Goal: Task Accomplishment & Management: Use online tool/utility

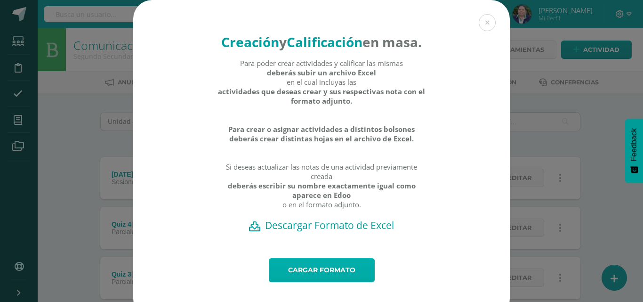
click at [328, 282] on link "Cargar formato" at bounding box center [322, 270] width 106 height 24
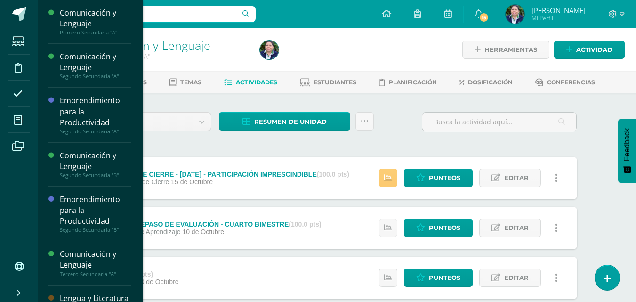
drag, startPoint x: 137, startPoint y: 129, endPoint x: 132, endPoint y: 174, distance: 46.0
click at [132, 174] on div "Comunicación y Lenguaje Primero Secundaria "A" Actividades Temas Estudiantes Pl…" at bounding box center [89, 151] width 105 height 302
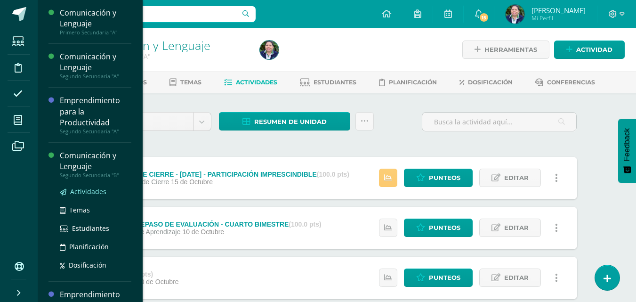
click at [84, 193] on span "Actividades" at bounding box center [88, 191] width 36 height 9
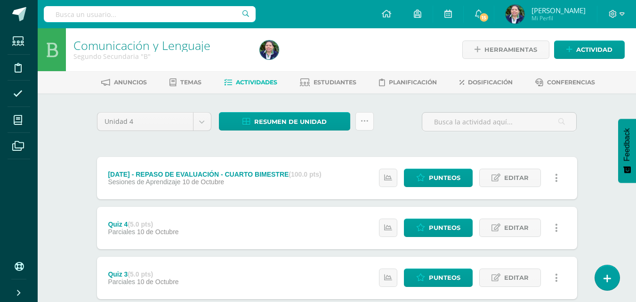
click at [366, 125] on link at bounding box center [364, 121] width 18 height 18
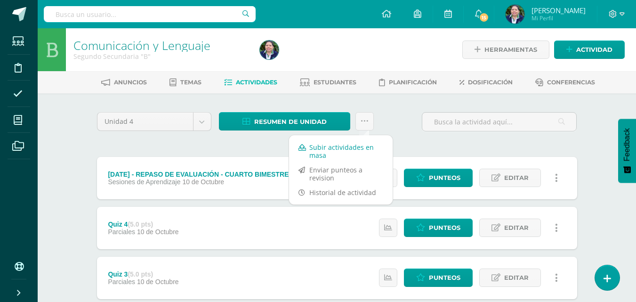
click at [329, 149] on link "Subir actividades en masa" at bounding box center [341, 151] width 104 height 23
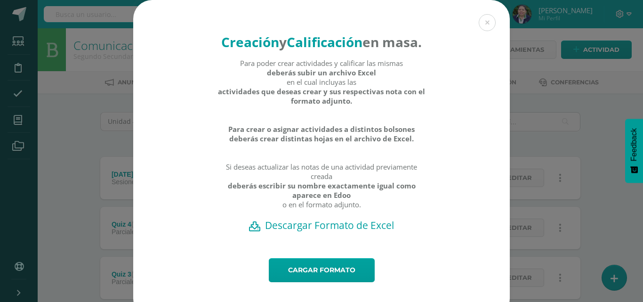
click at [317, 232] on h2 "Descargar Formato de Excel" at bounding box center [322, 224] width 344 height 13
click at [302, 282] on link "Cargar formato" at bounding box center [322, 270] width 106 height 24
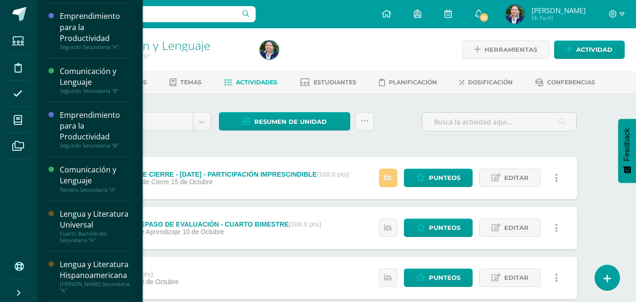
scroll to position [106, 0]
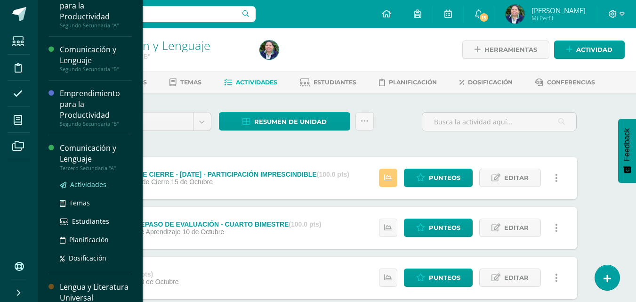
click at [84, 184] on span "Actividades" at bounding box center [88, 184] width 36 height 9
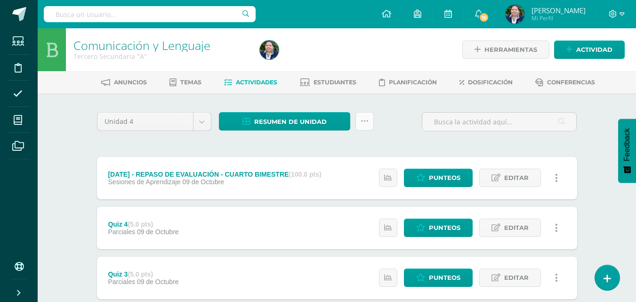
click at [368, 125] on link at bounding box center [364, 121] width 18 height 18
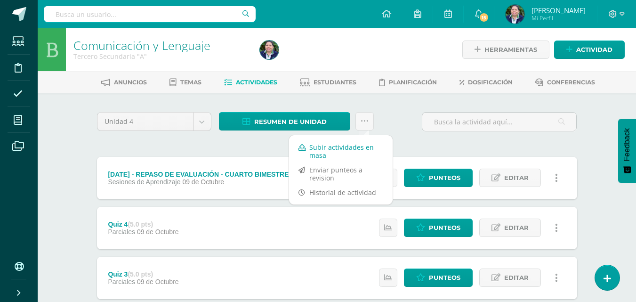
click at [337, 147] on link "Subir actividades en masa" at bounding box center [341, 151] width 104 height 23
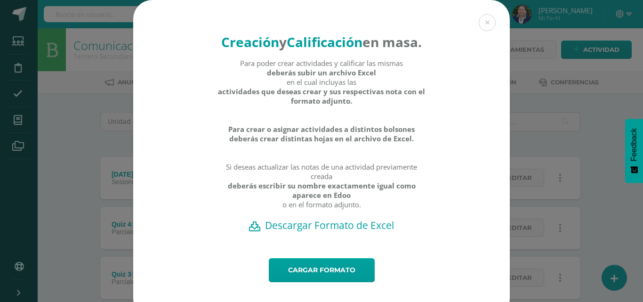
click at [314, 232] on h2 "Descargar Formato de Excel" at bounding box center [322, 224] width 344 height 13
click at [307, 282] on link "Cargar formato" at bounding box center [322, 270] width 106 height 24
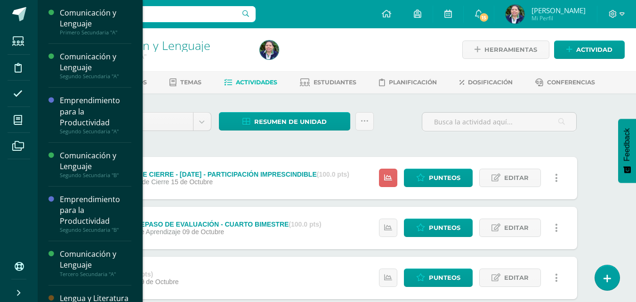
scroll to position [106, 0]
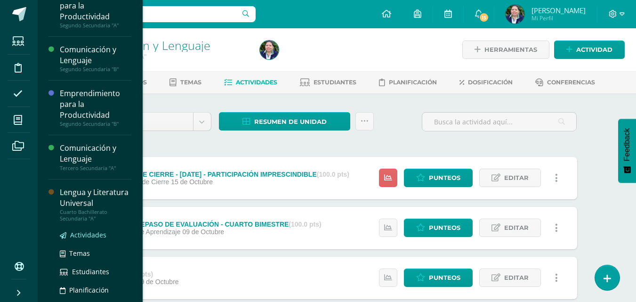
click at [82, 239] on span "Actividades" at bounding box center [88, 234] width 36 height 9
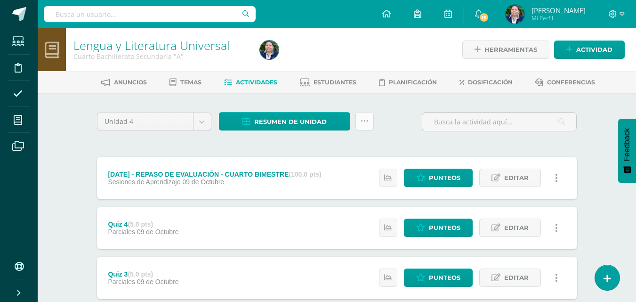
click at [364, 121] on icon at bounding box center [365, 121] width 8 height 8
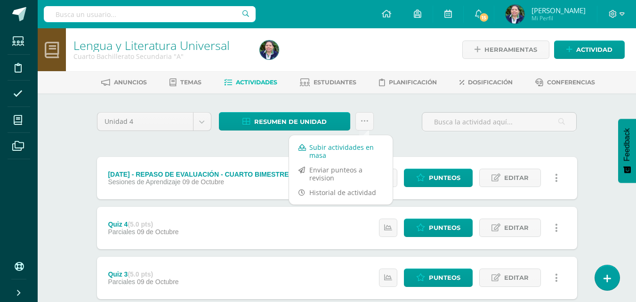
click at [338, 146] on link "Subir actividades en masa" at bounding box center [341, 151] width 104 height 23
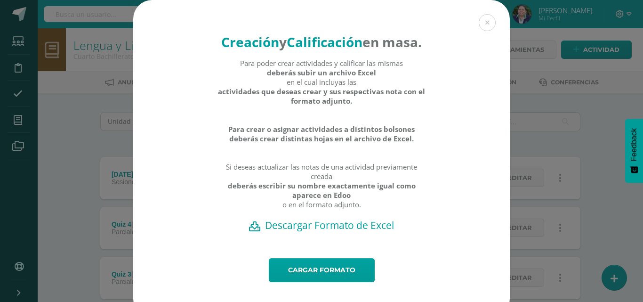
click at [321, 232] on h2 "Descargar Formato de Excel" at bounding box center [322, 224] width 344 height 13
click at [309, 282] on link "Cargar formato" at bounding box center [322, 270] width 106 height 24
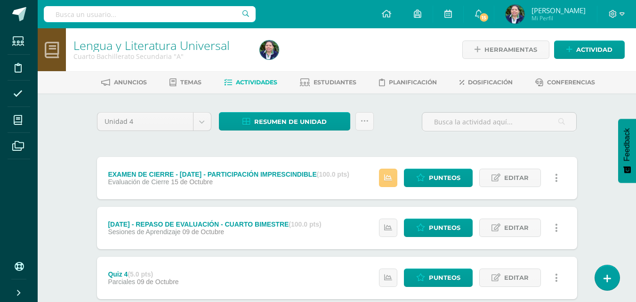
click at [367, 41] on div at bounding box center [351, 49] width 190 height 43
